Goal: Task Accomplishment & Management: Manage account settings

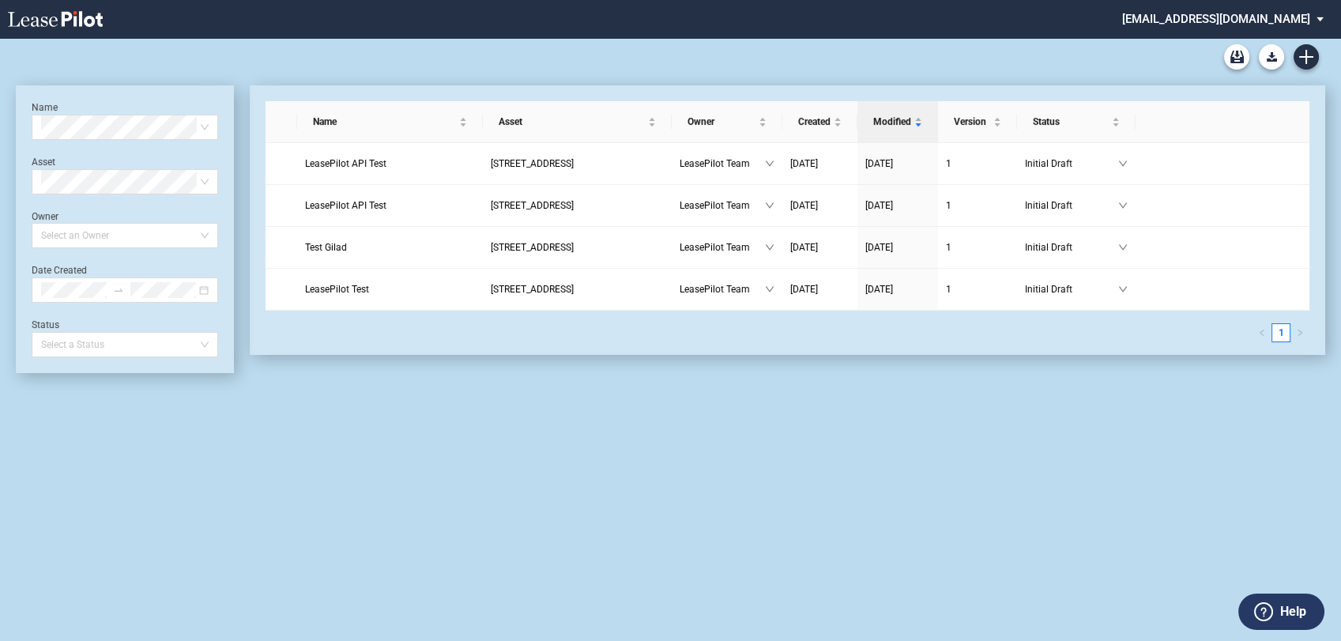
click at [1255, 19] on md-select "[EMAIL_ADDRESS][DOMAIN_NAME] Change Password 2-Factor Authentication Admin Area…" at bounding box center [1228, 18] width 216 height 36
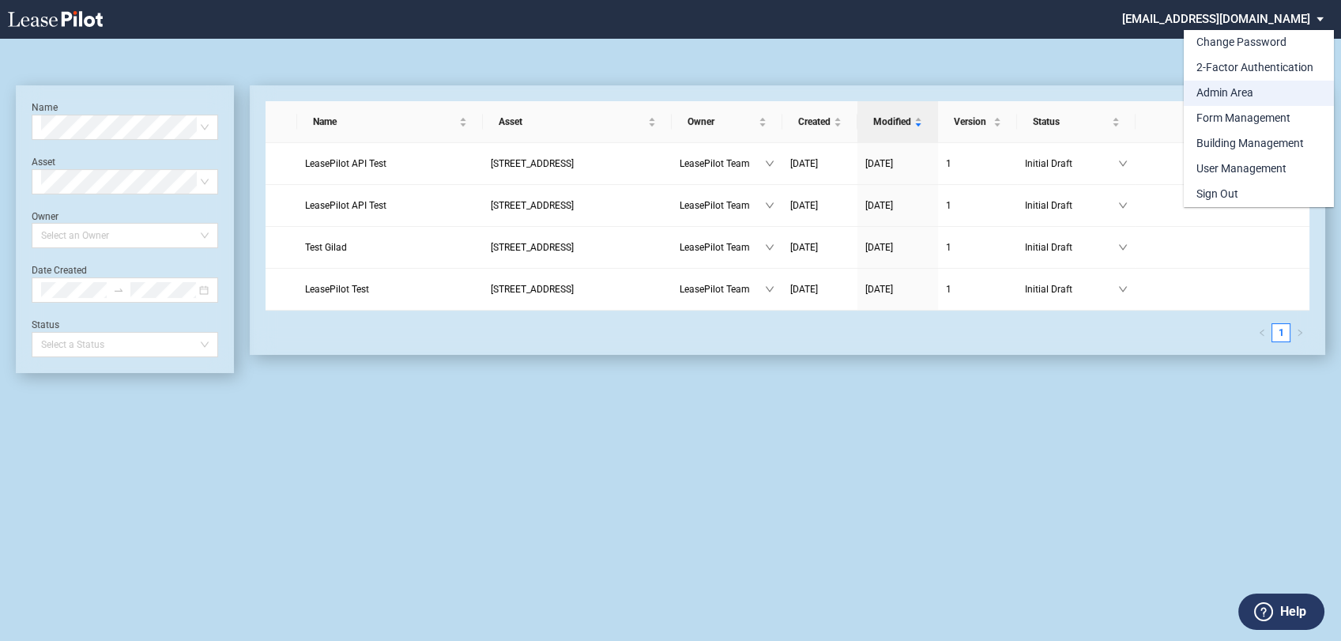
click at [1242, 90] on div "Admin Area" at bounding box center [1224, 93] width 57 height 16
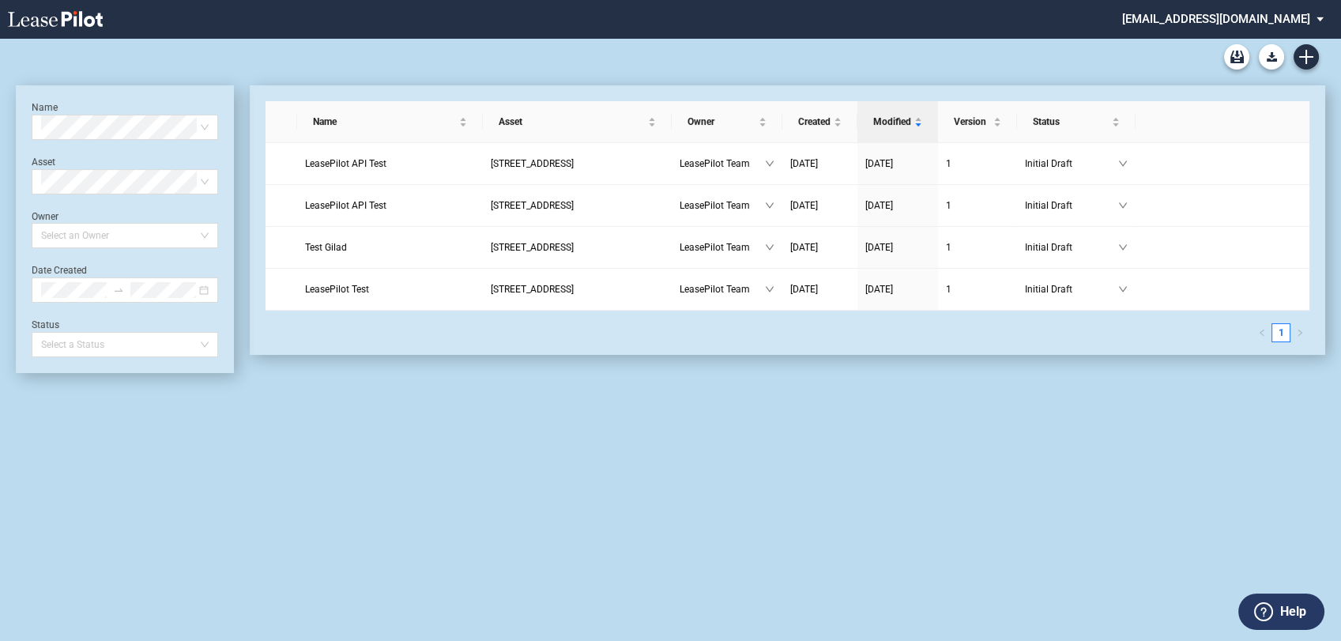
scroll to position [38, 0]
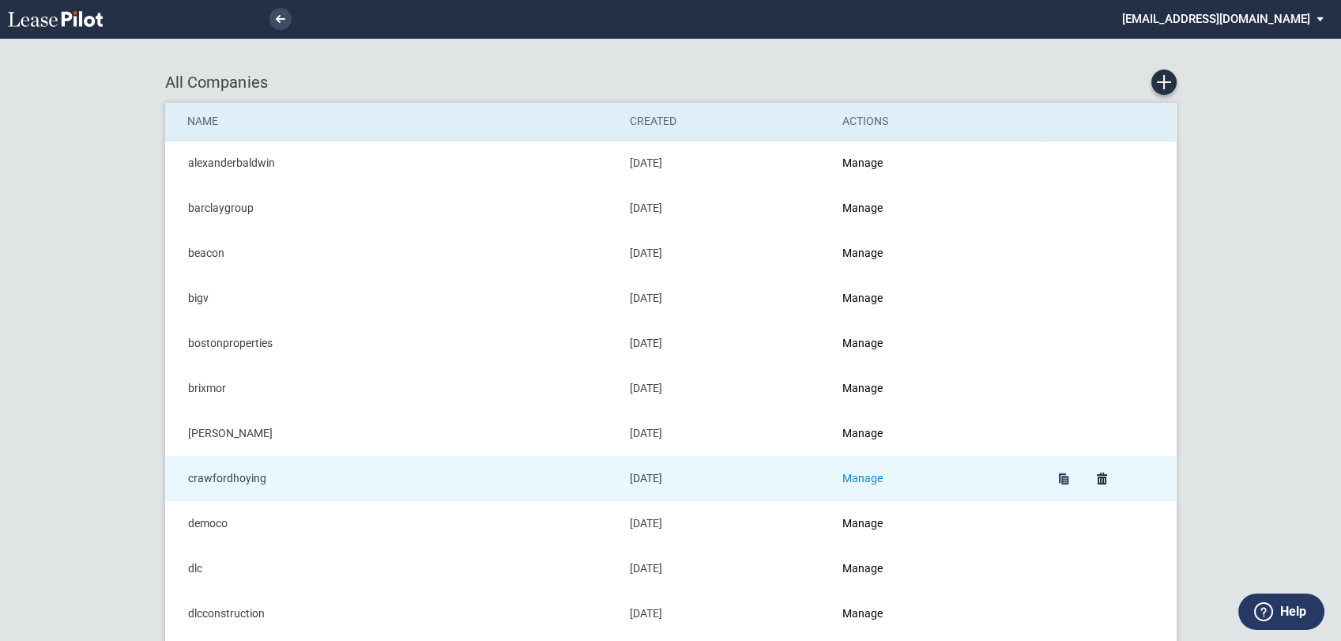
click at [864, 476] on link "Manage" at bounding box center [862, 478] width 40 height 13
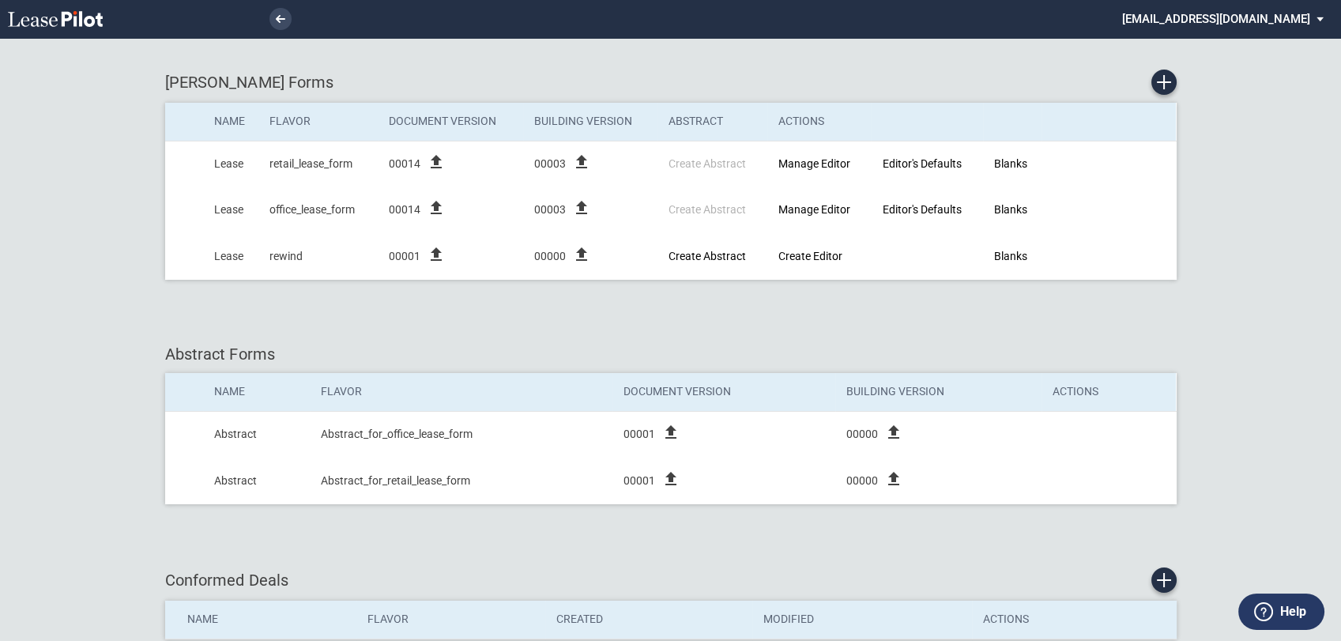
click at [1270, 21] on md-select "[EMAIL_ADDRESS][DOMAIN_NAME] Change Password 2-Factor Authentication Admin Area…" at bounding box center [1228, 18] width 216 height 36
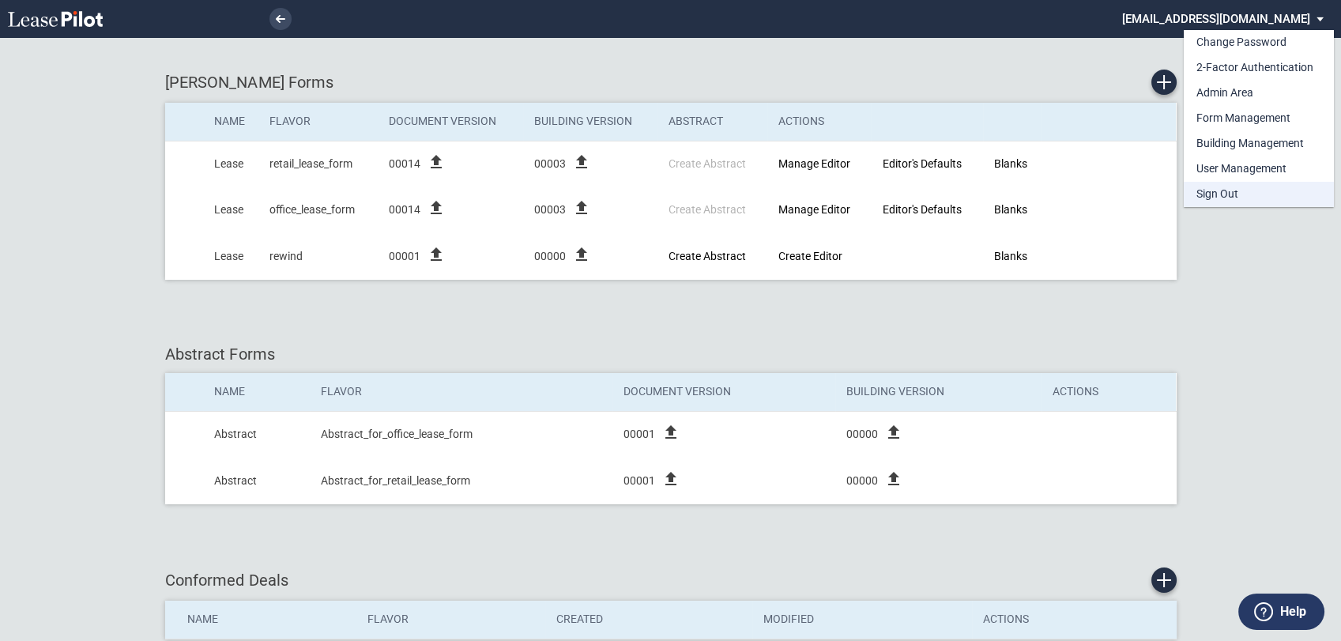
click at [1218, 198] on div "Sign Out" at bounding box center [1217, 194] width 42 height 16
